Goal: Task Accomplishment & Management: Use online tool/utility

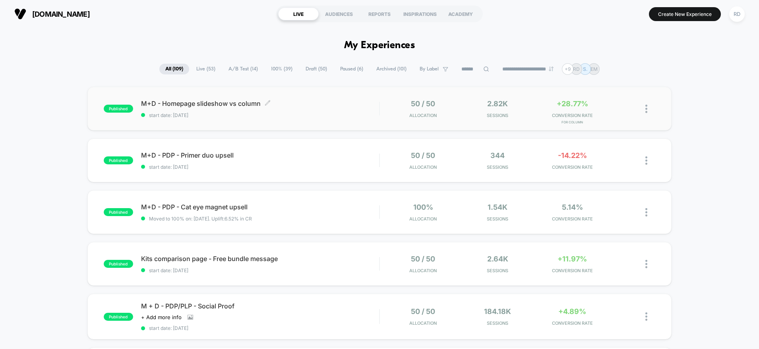
click at [224, 105] on span "M+D - Homepage slideshow vs column Click to edit experience details" at bounding box center [260, 103] width 238 height 8
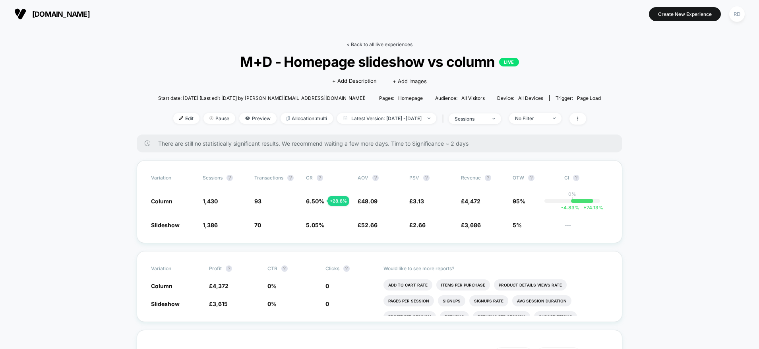
click at [357, 43] on link "< Back to all live experiences" at bounding box center [380, 44] width 66 height 6
